Goal: Task Accomplishment & Management: Manage account settings

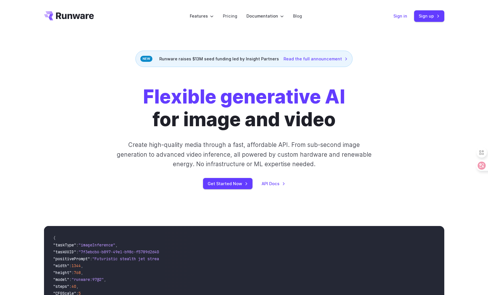
click at [406, 16] on link "Sign in" at bounding box center [400, 16] width 14 height 7
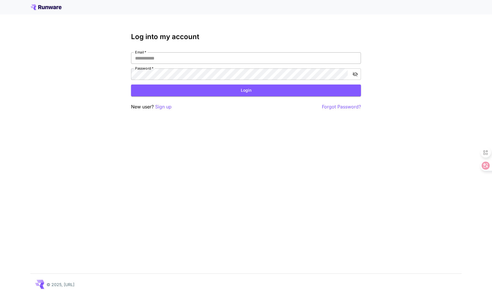
click at [253, 60] on input "Email   *" at bounding box center [246, 57] width 230 height 11
type input "**********"
click button "Login" at bounding box center [246, 90] width 230 height 12
